Goal: Information Seeking & Learning: Learn about a topic

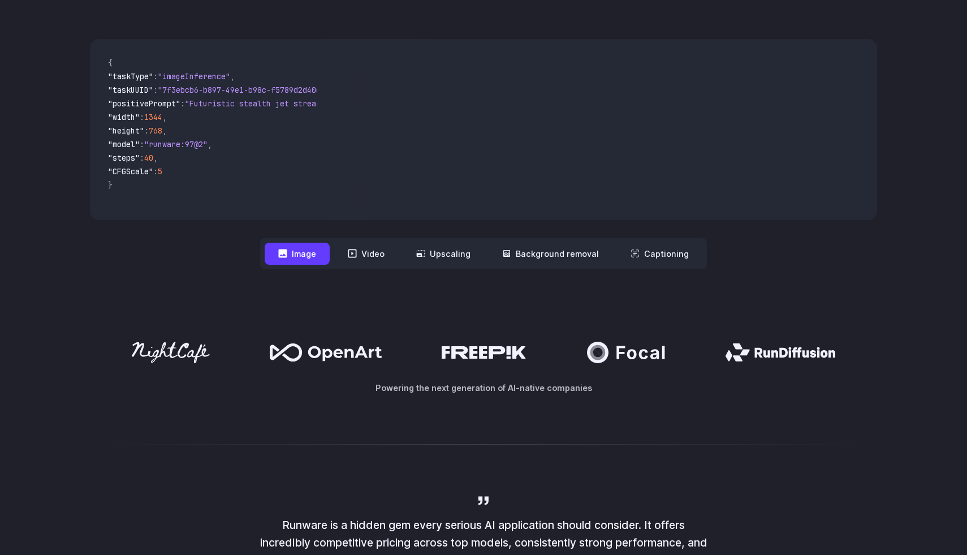
scroll to position [320, 0]
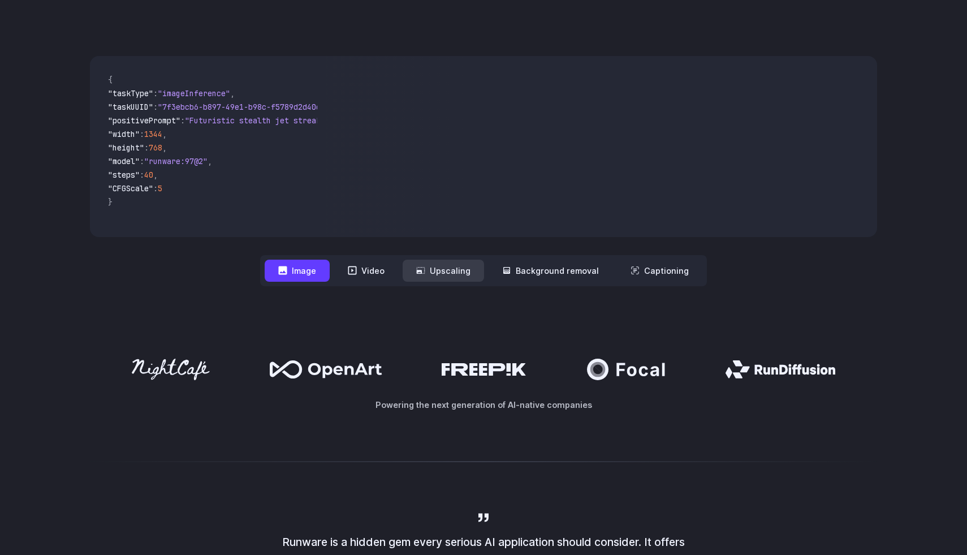
click at [447, 272] on button "Upscaling" at bounding box center [442, 270] width 81 height 22
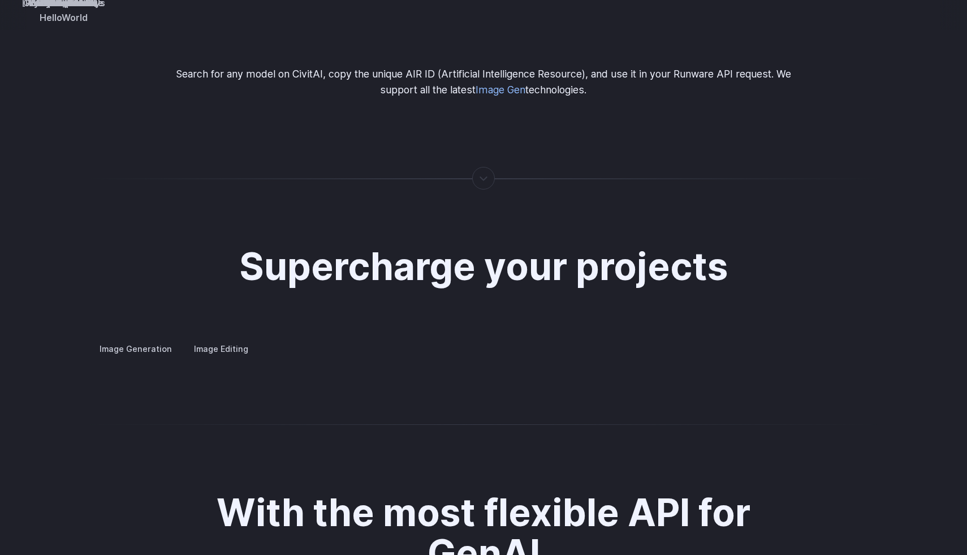
scroll to position [2040, 0]
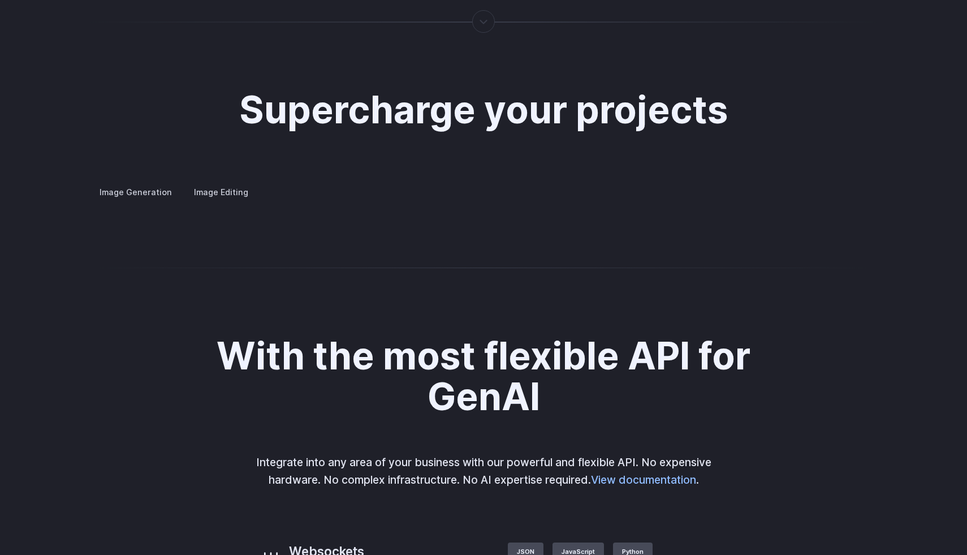
click at [0, 0] on summary "Concept design" at bounding box center [0, 0] width 0 height 0
click at [0, 0] on summary "Creative styling" at bounding box center [0, 0] width 0 height 0
click at [0, 0] on summary "Architecture" at bounding box center [0, 0] width 0 height 0
click at [205, 182] on label "Image Editing" at bounding box center [220, 192] width 73 height 20
click at [0, 0] on summary "Inpainting" at bounding box center [0, 0] width 0 height 0
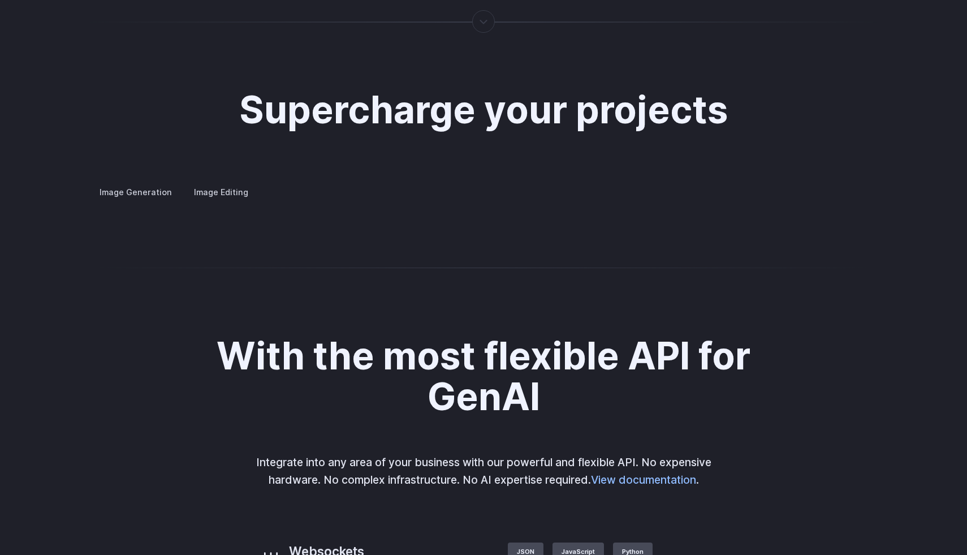
click at [0, 0] on details "Outpainting Extend the boundaries of your images creatively, adding new element…" at bounding box center [0, 0] width 0 height 0
click at [0, 0] on summary "Outpainting" at bounding box center [0, 0] width 0 height 0
click at [0, 0] on details "Upscaling Enhance image resolution and quality, making low-resolution photos sh…" at bounding box center [0, 0] width 0 height 0
click at [0, 0] on summary "Upscaling" at bounding box center [0, 0] width 0 height 0
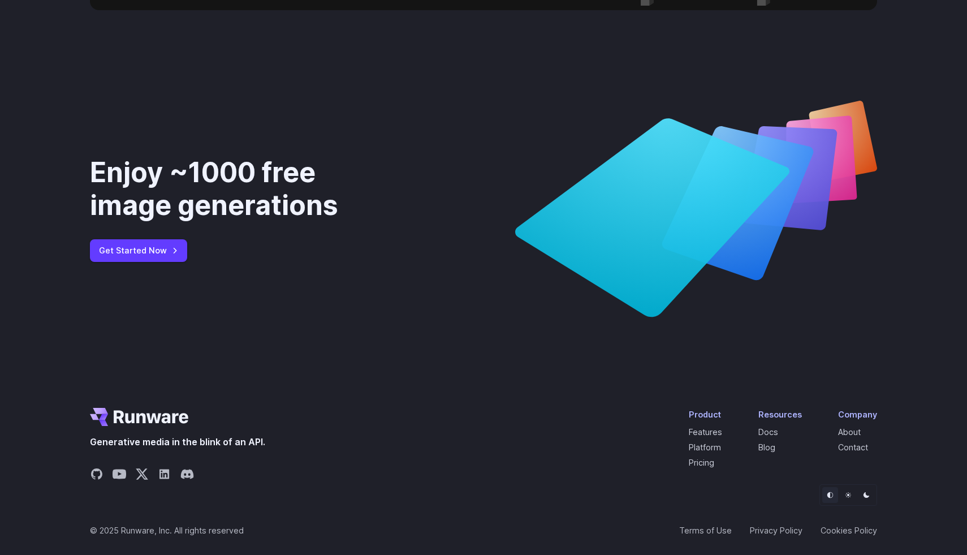
scroll to position [4182, 0]
click at [705, 465] on link "Pricing" at bounding box center [700, 462] width 25 height 10
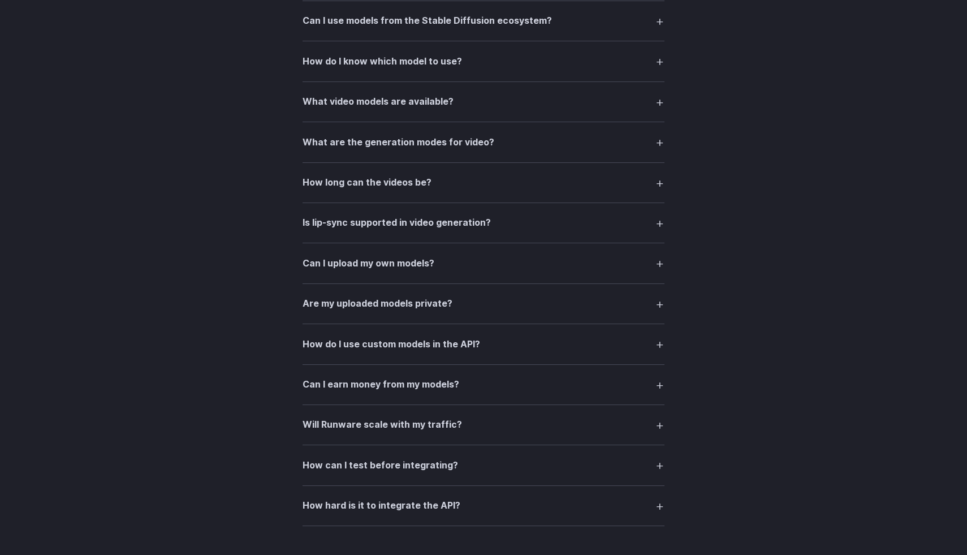
scroll to position [2200, 0]
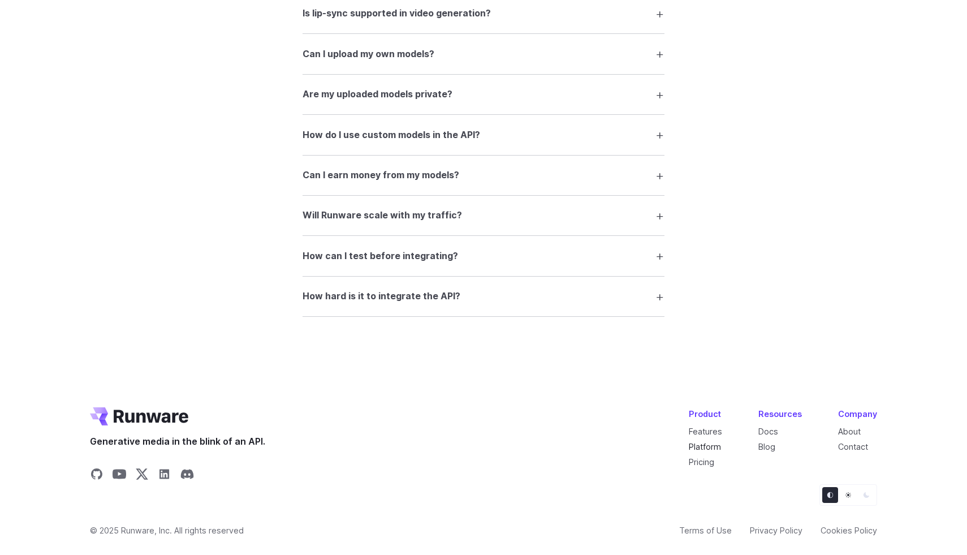
click at [714, 447] on link "Platform" at bounding box center [704, 446] width 32 height 10
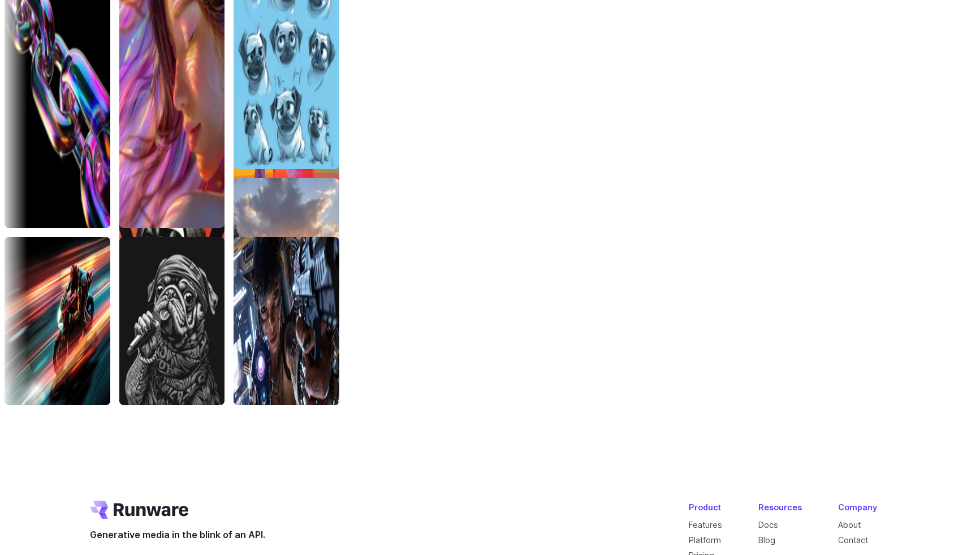
scroll to position [3455, 0]
